Goal: Transaction & Acquisition: Book appointment/travel/reservation

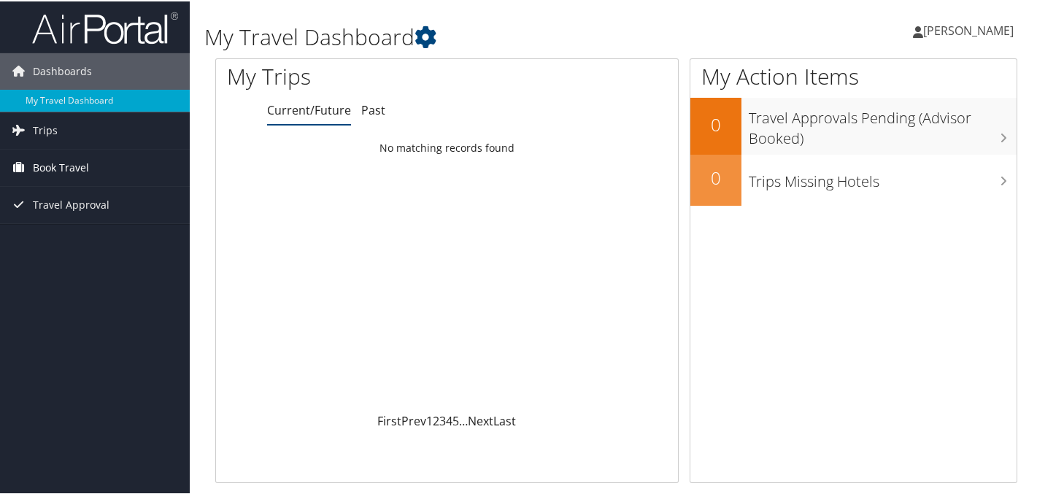
click at [85, 166] on span "Book Travel" at bounding box center [61, 166] width 56 height 36
click at [82, 171] on span "Book Travel" at bounding box center [61, 166] width 56 height 36
click at [60, 134] on link "Trips" at bounding box center [95, 129] width 190 height 36
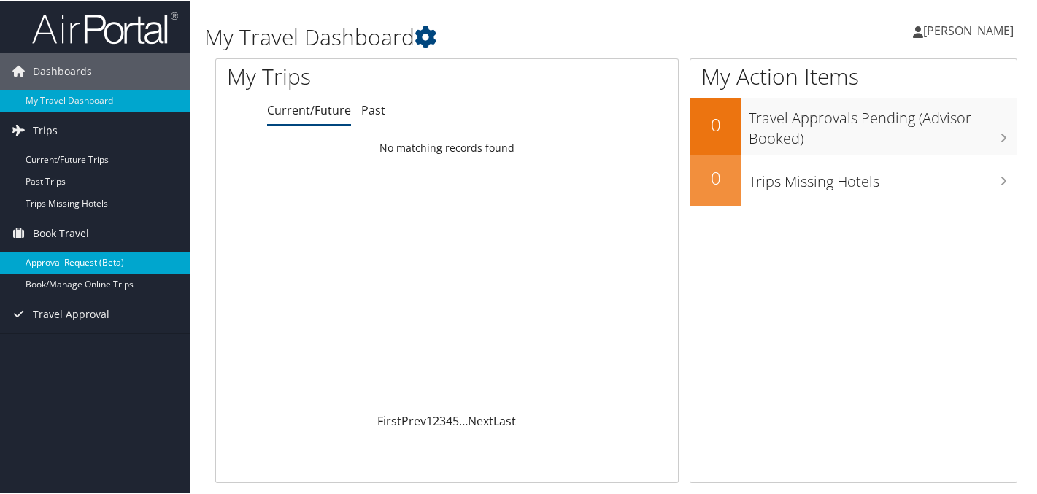
click at [71, 256] on link "Approval Request (Beta)" at bounding box center [95, 261] width 190 height 22
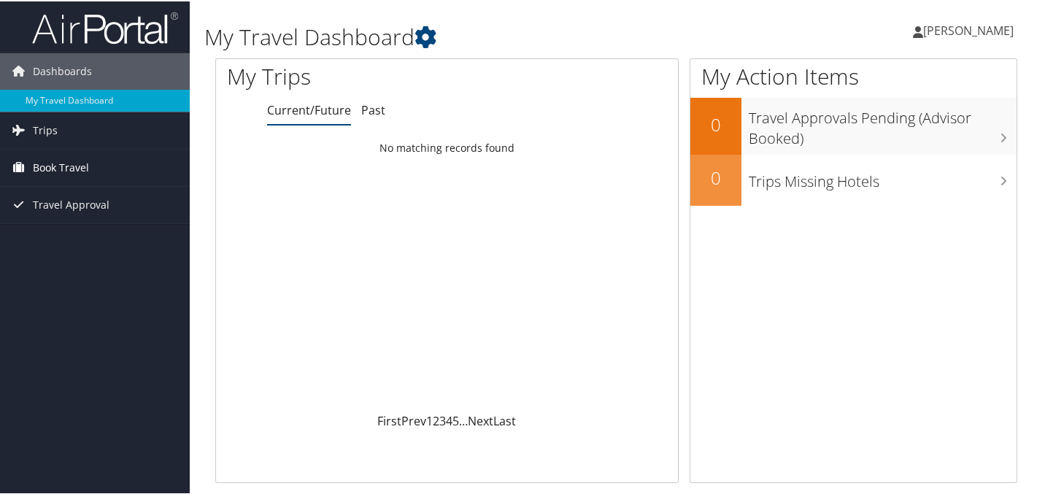
click at [77, 176] on span "Book Travel" at bounding box center [61, 166] width 56 height 36
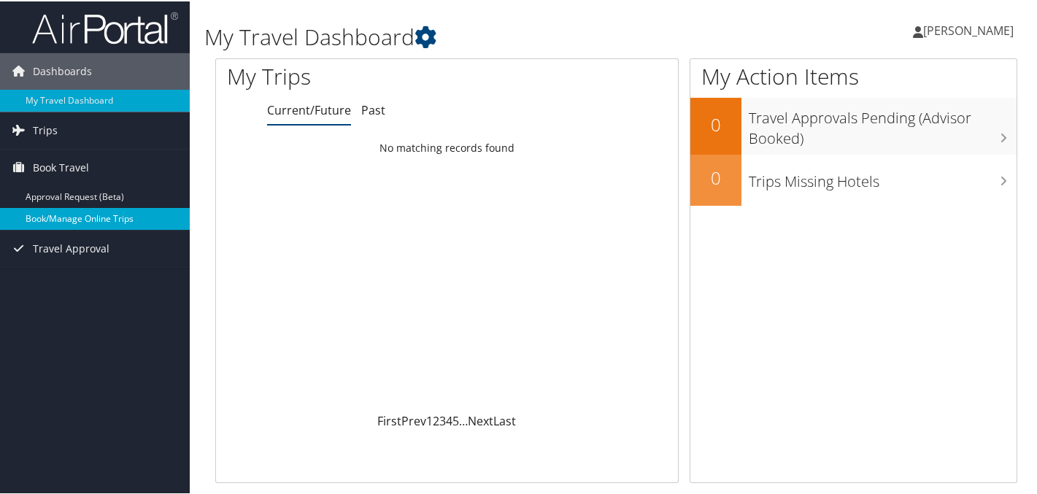
click at [75, 215] on link "Book/Manage Online Trips" at bounding box center [95, 217] width 190 height 22
